Goal: Task Accomplishment & Management: Manage account settings

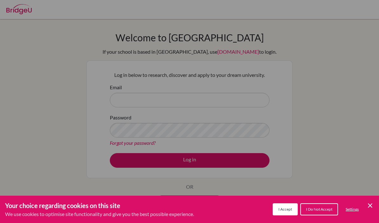
click at [371, 206] on icon "Save and close" at bounding box center [370, 205] width 4 height 4
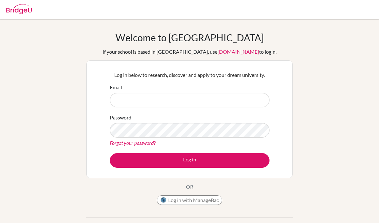
click at [219, 93] on input "Email" at bounding box center [190, 100] width 160 height 15
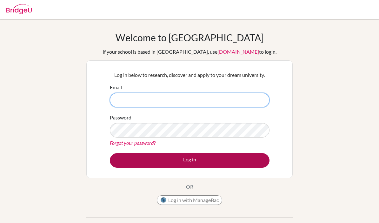
type input "[EMAIL_ADDRESS][DOMAIN_NAME]"
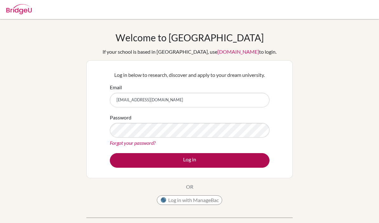
click at [210, 163] on button "Log in" at bounding box center [190, 160] width 160 height 15
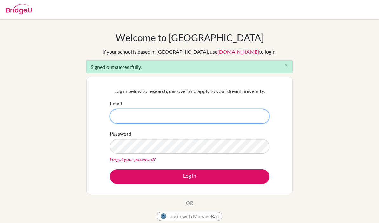
type input "[EMAIL_ADDRESS][DOMAIN_NAME]"
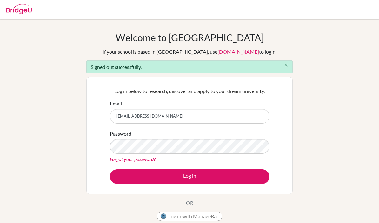
click at [305, 138] on div "Welcome to [GEOGRAPHIC_DATA] If your school is based in [GEOGRAPHIC_DATA], use …" at bounding box center [189, 144] width 379 height 224
click at [318, 133] on div "Welcome to [GEOGRAPHIC_DATA] If your school is based in [GEOGRAPHIC_DATA], use …" at bounding box center [189, 144] width 379 height 224
click at [335, 155] on div "Welcome to [GEOGRAPHIC_DATA] If your school is based in [GEOGRAPHIC_DATA], use …" at bounding box center [189, 144] width 379 height 224
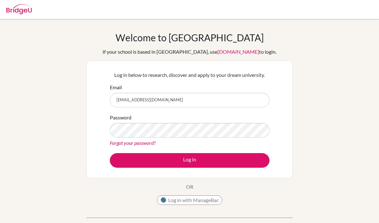
scroll to position [46, 0]
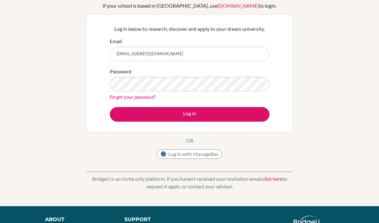
click at [363, 117] on div "Welcome to [GEOGRAPHIC_DATA] If your school is based in [GEOGRAPHIC_DATA], use …" at bounding box center [189, 89] width 379 height 207
